Goal: Task Accomplishment & Management: Complete application form

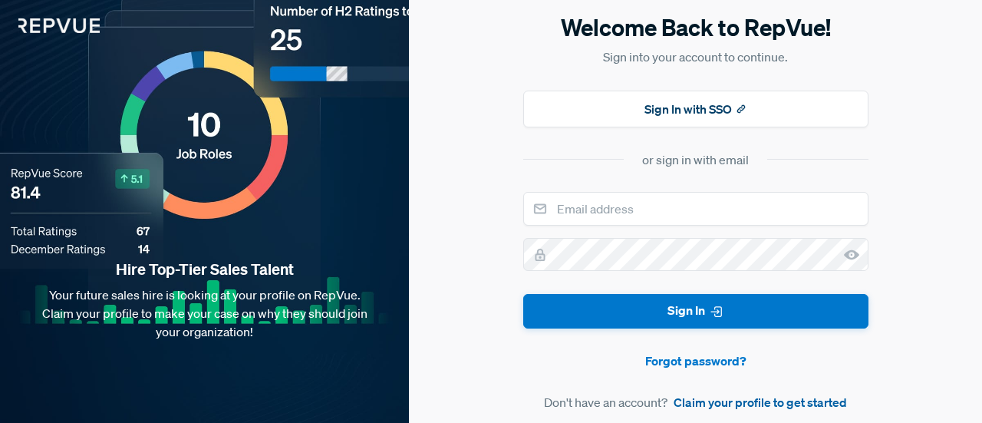
click at [729, 399] on link "Claim your profile to get started" at bounding box center [760, 402] width 173 height 18
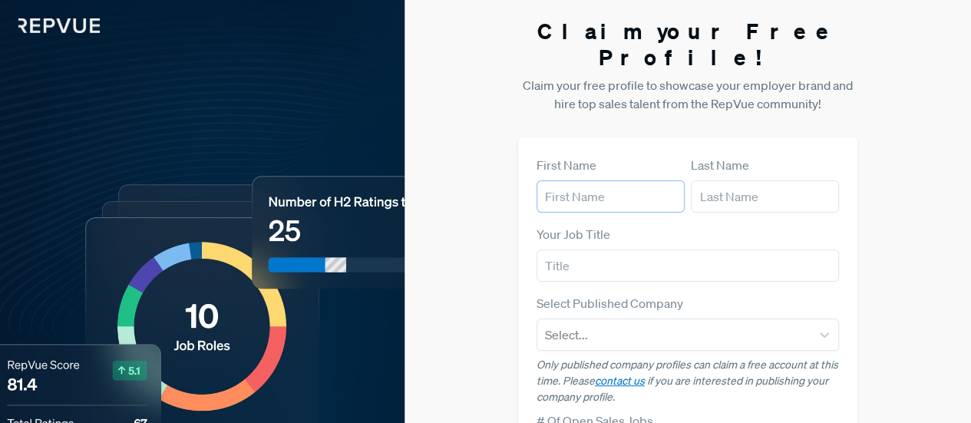
click at [578, 180] on input "text" at bounding box center [610, 196] width 148 height 32
type input "[PERSON_NAME]"
type input "H"
type input "[EMAIL_ADDRESS][DOMAIN_NAME]"
click at [593, 249] on input "text" at bounding box center [687, 265] width 303 height 32
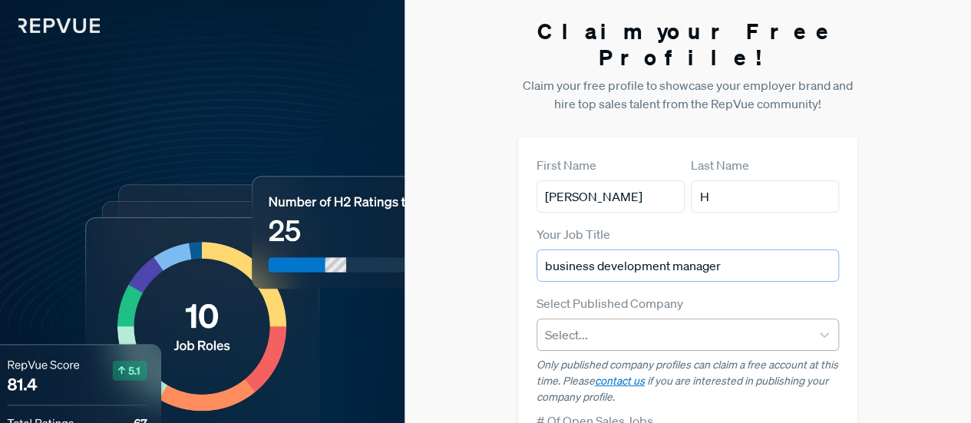
type input "business development manager"
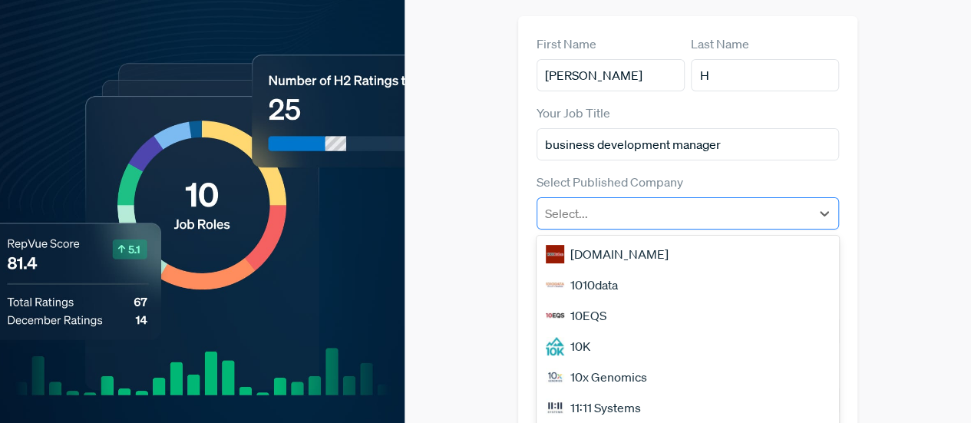
click at [621, 229] on div "50 results available. Use Up and Down to choose options, press Enter to select …" at bounding box center [687, 213] width 303 height 32
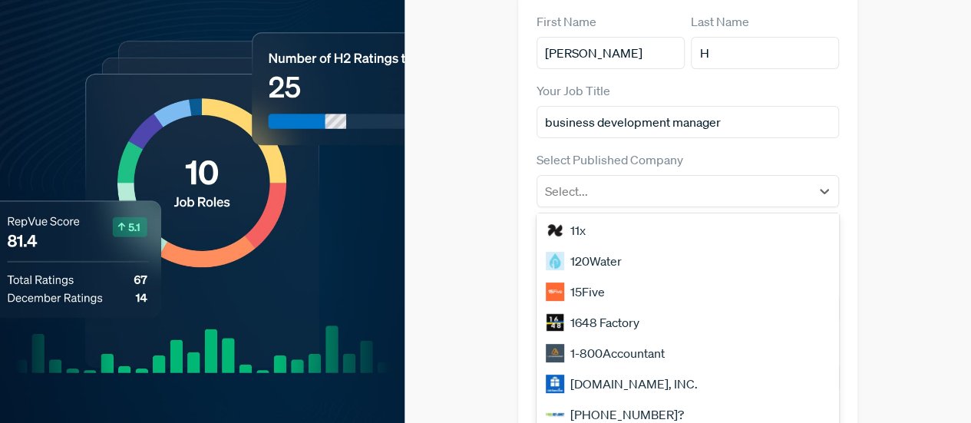
scroll to position [83, 0]
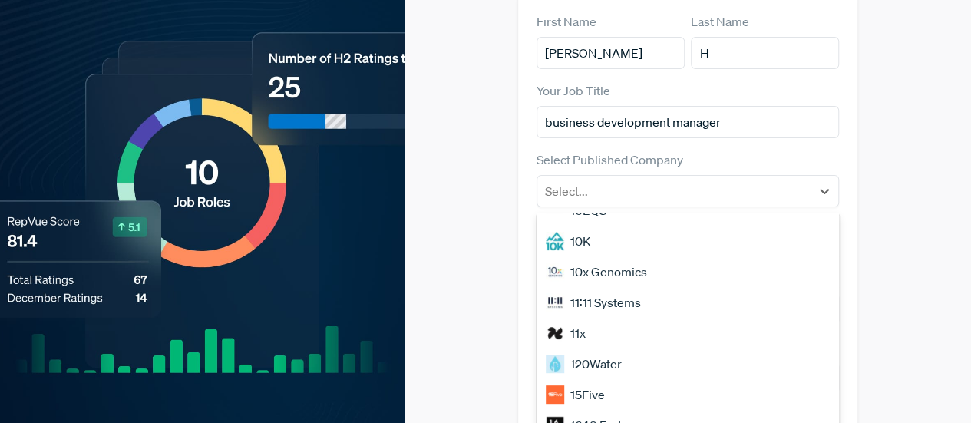
click at [899, 272] on div "Claim your Free Profile! Claim your free profile to showcase your employer bran…" at bounding box center [687, 260] width 566 height 806
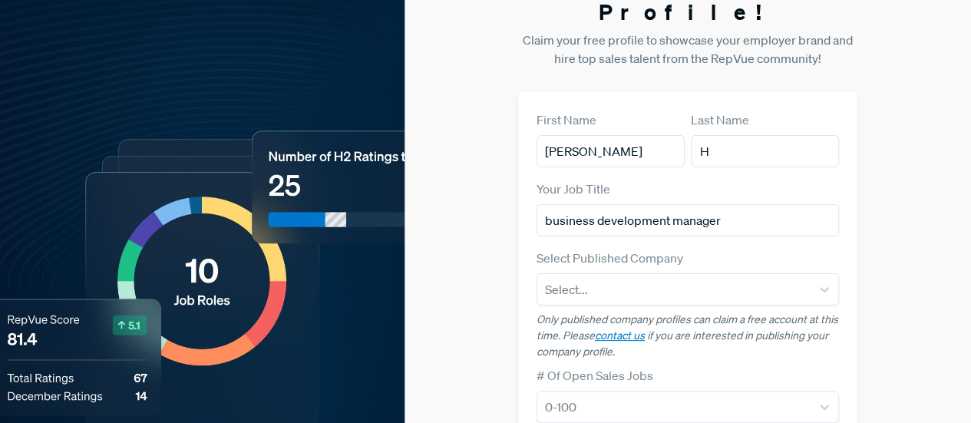
scroll to position [0, 0]
